Goal: Information Seeking & Learning: Learn about a topic

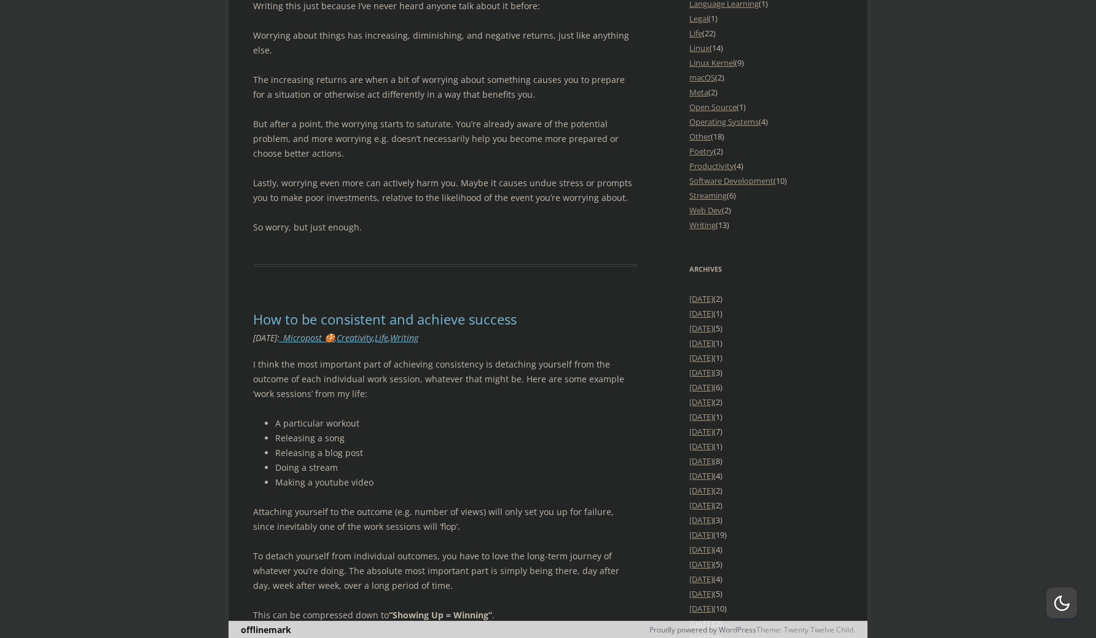
scroll to position [1496, 0]
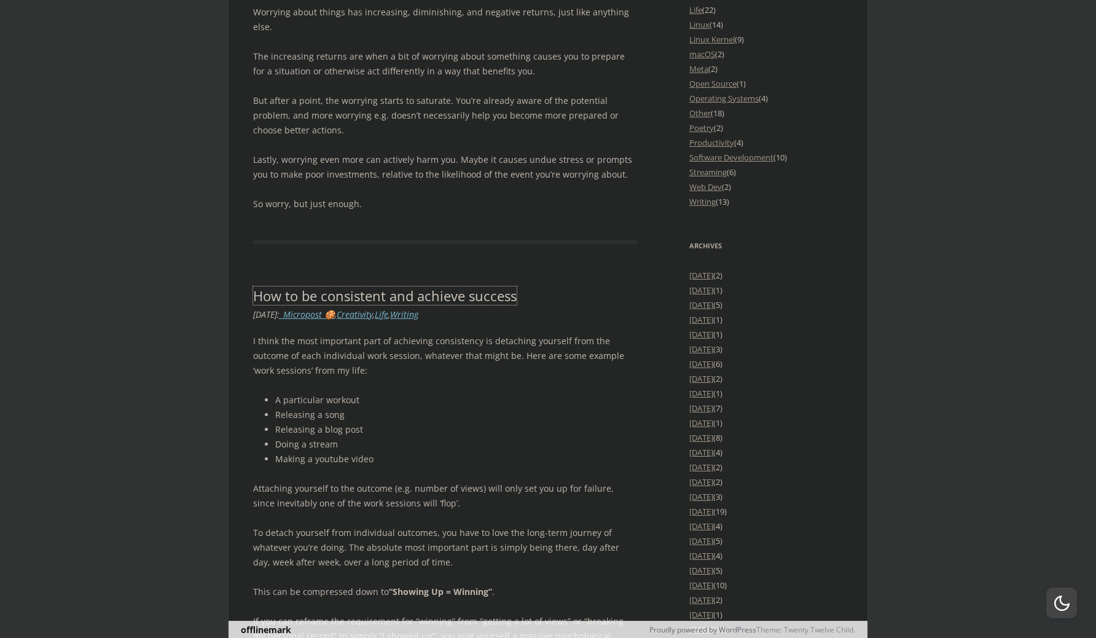
click at [481, 286] on link "How to be consistent and achieve success" at bounding box center [385, 295] width 264 height 18
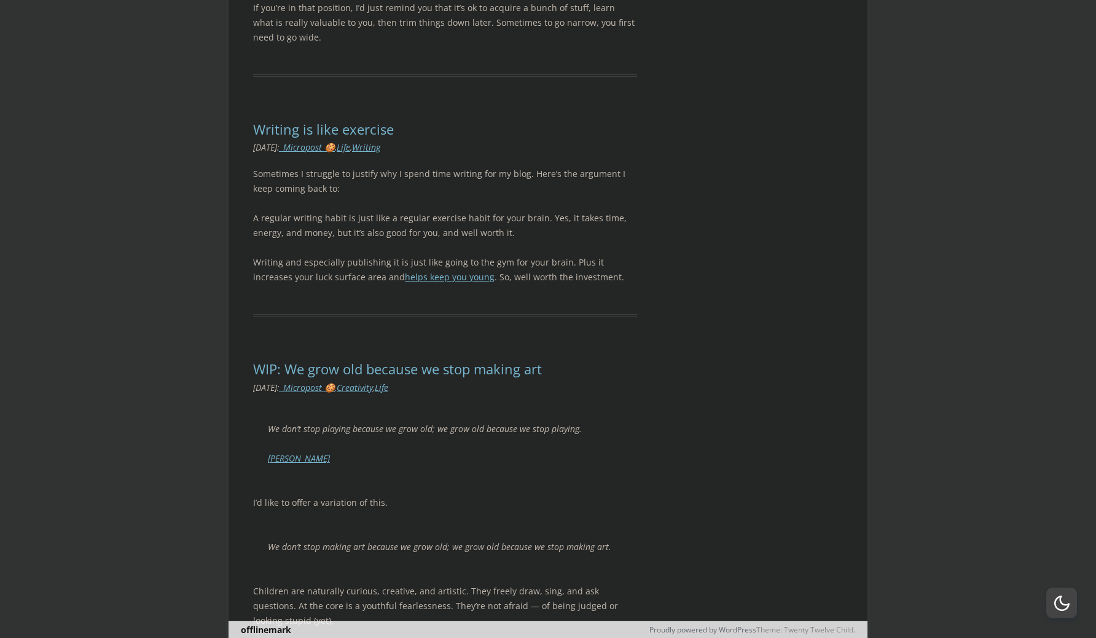
scroll to position [2748, 0]
click at [411, 270] on link "helps keep you young" at bounding box center [450, 276] width 90 height 12
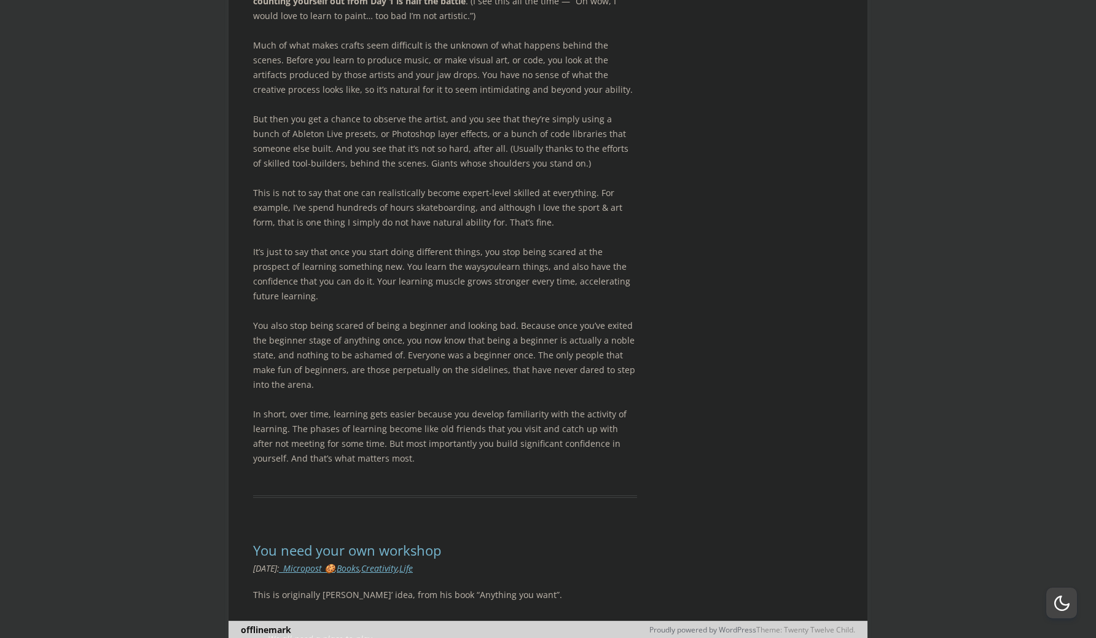
scroll to position [3829, 0]
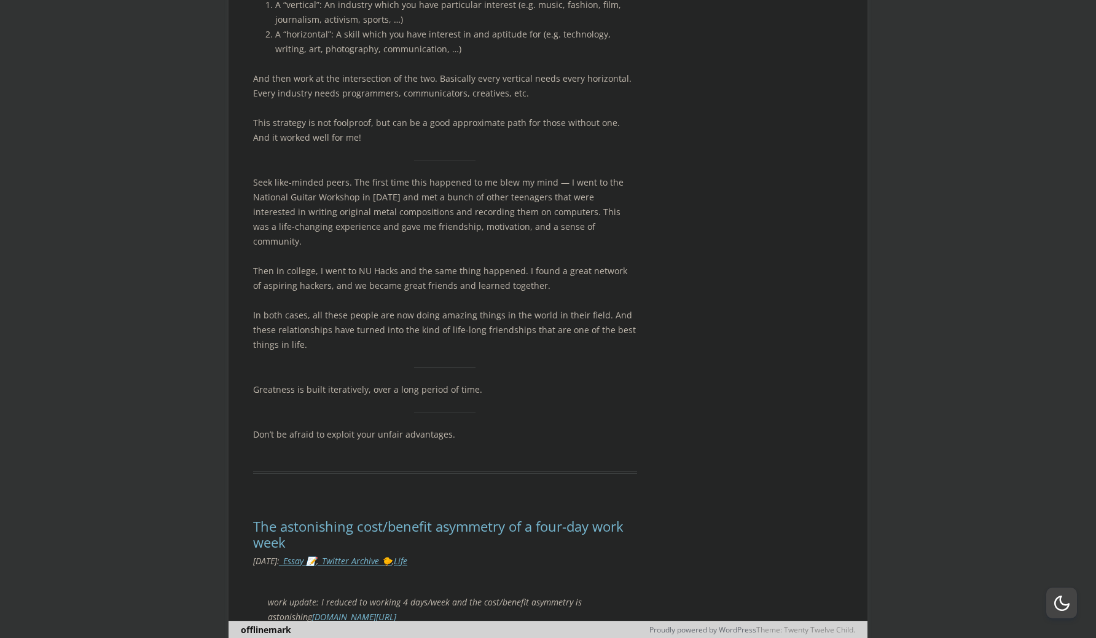
scroll to position [6962, 0]
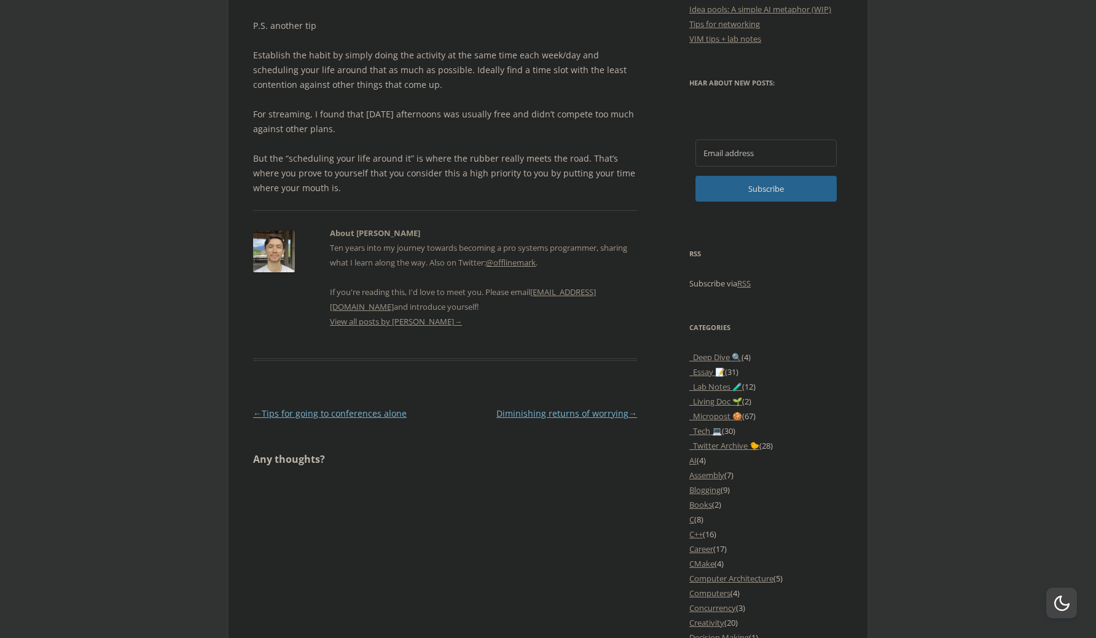
scroll to position [790, 0]
